Goal: Task Accomplishment & Management: Complete application form

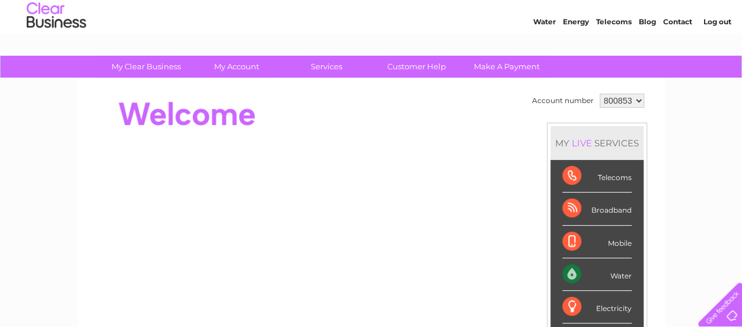
scroll to position [27, 0]
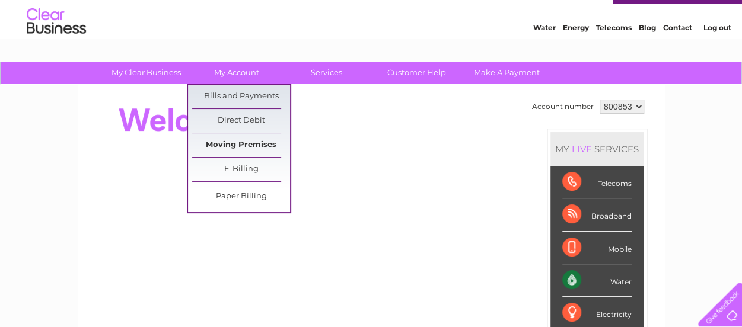
click at [231, 143] on link "Moving Premises" at bounding box center [241, 145] width 98 height 24
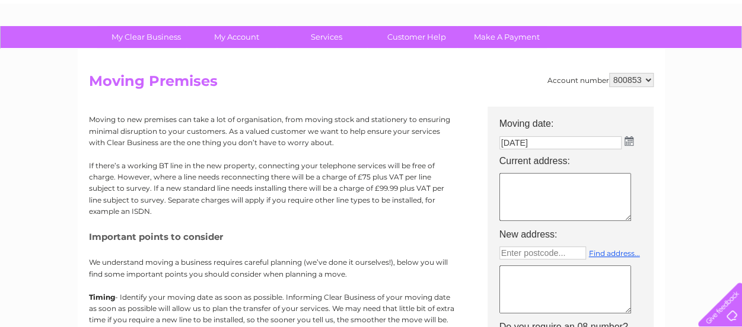
scroll to position [71, 0]
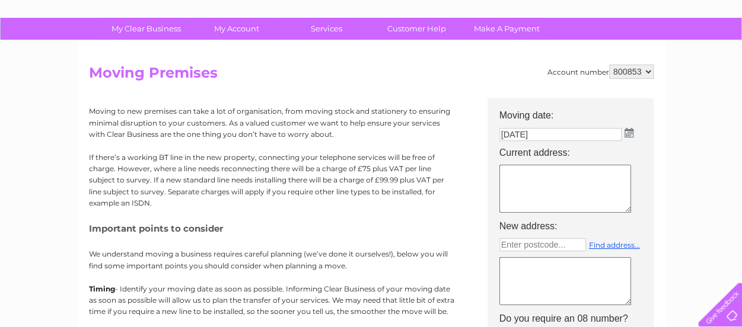
click at [576, 187] on textarea at bounding box center [565, 189] width 132 height 48
type textarea "Hambro Arms [PERSON_NAME] Dorset DT11 0BP"
click at [549, 251] on input "text" at bounding box center [542, 244] width 87 height 13
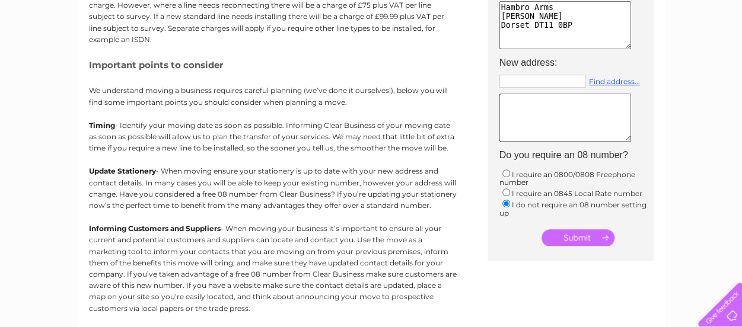
scroll to position [237, 0]
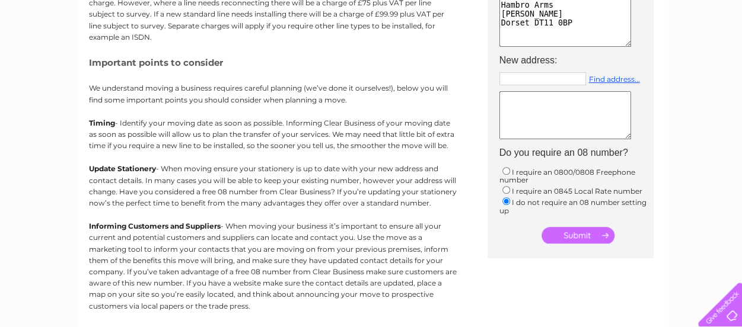
type input "Enter postcode..."
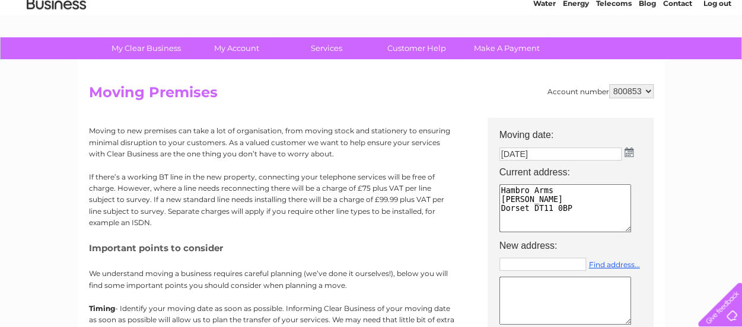
scroll to position [56, 0]
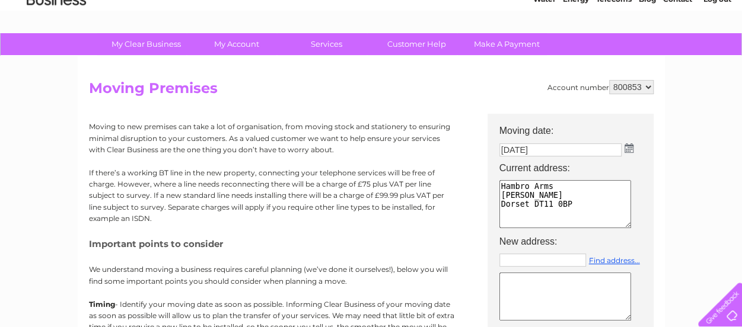
type input "Enter postcode..."
